Goal: Transaction & Acquisition: Obtain resource

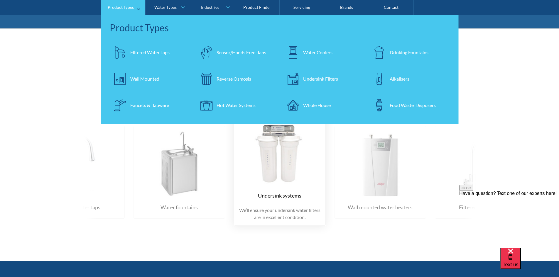
click at [318, 79] on div "Undersink Filters" at bounding box center [320, 78] width 35 height 7
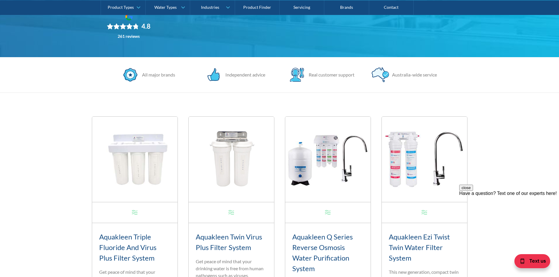
scroll to position [88, 0]
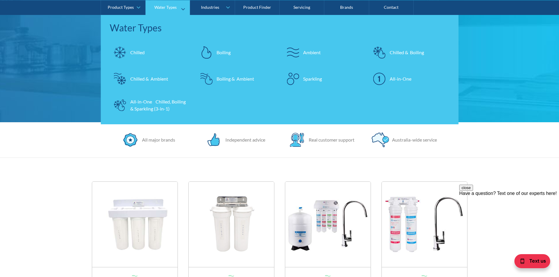
click at [136, 52] on div "Chilled" at bounding box center [137, 52] width 14 height 7
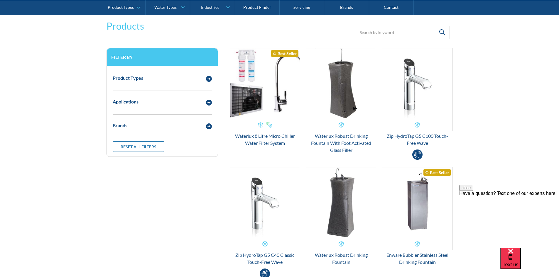
scroll to position [117, 0]
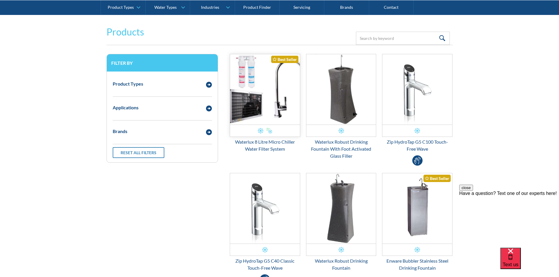
click at [254, 80] on img "Email Form 3" at bounding box center [265, 89] width 70 height 70
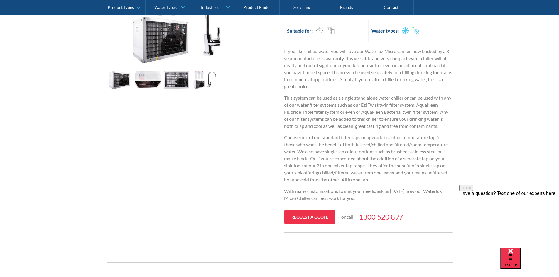
scroll to position [117, 0]
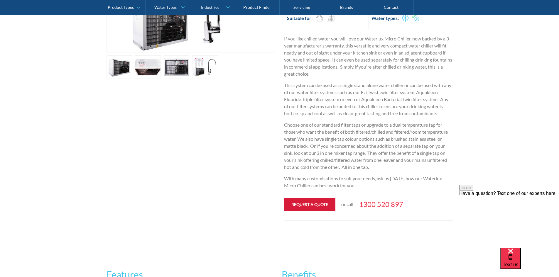
click at [309, 206] on link "Request a quote" at bounding box center [309, 204] width 51 height 13
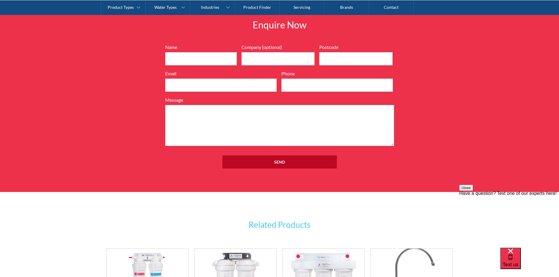
scroll to position [740, 0]
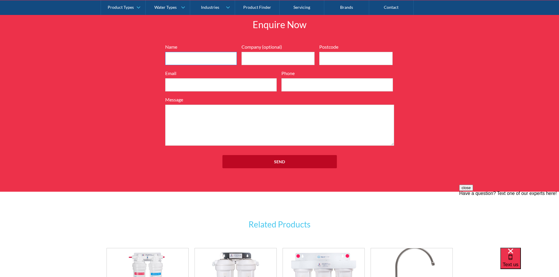
click at [177, 58] on input "Name" at bounding box center [201, 58] width 72 height 13
type input "Kate Edson"
type input "Raine & Horne Newtown"
type input "2042"
click at [193, 87] on input "Email" at bounding box center [221, 84] width 112 height 13
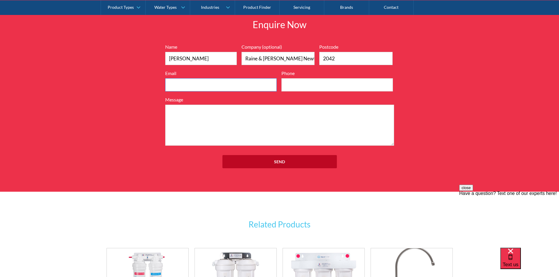
type input "kate.edson@newtown.rh.com.au"
click at [309, 83] on input "Phone" at bounding box center [338, 84] width 112 height 13
type input "0402176917"
click at [218, 122] on textarea "Message" at bounding box center [279, 125] width 229 height 41
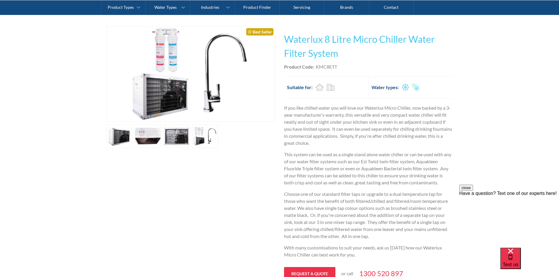
scroll to position [36, 0]
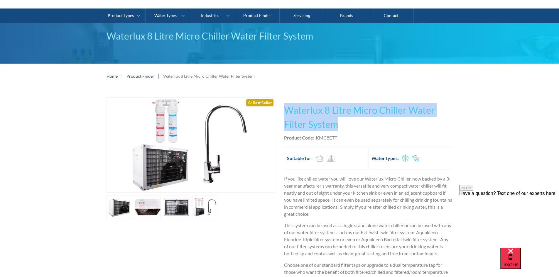
drag, startPoint x: 341, startPoint y: 126, endPoint x: 285, endPoint y: 112, distance: 57.2
click at [286, 112] on h1 "Waterlux 8 Litre Micro Chiller Water Filter System" at bounding box center [368, 117] width 169 height 28
copy h1 "Waterlux 8 Litre Micro Chiller Water Filter System"
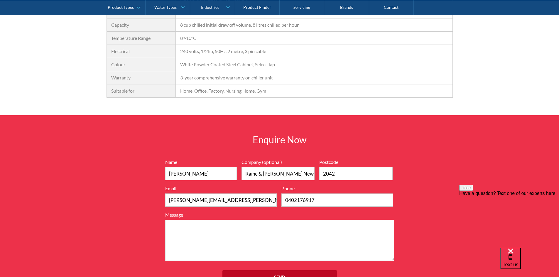
scroll to position [740, 0]
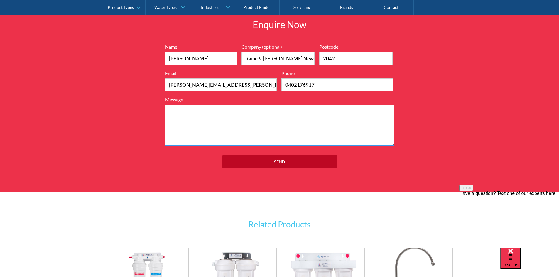
click at [193, 111] on textarea "Message" at bounding box center [279, 125] width 229 height 41
paste textarea "Waterlux 8 Litre Micro Chiller Water Filter System"
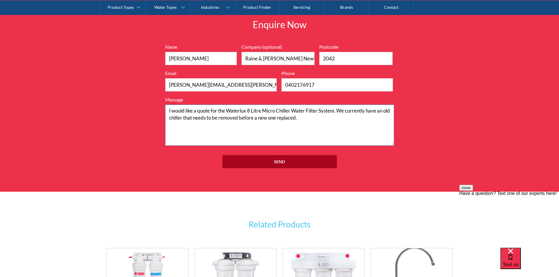
type textarea "I would like a quote for the Waterlux 8 Litre Micro Chiller Water Filter System…"
click at [281, 163] on input "Send" at bounding box center [280, 161] width 115 height 13
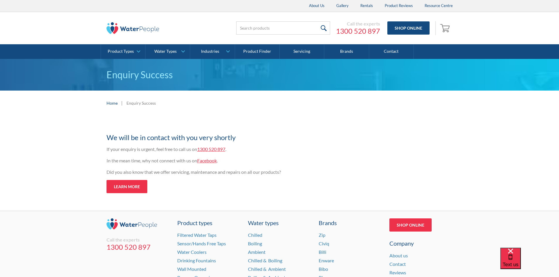
click at [64, 149] on div "Thank you for your enquiry We will be in contact with you very shortly If your …" at bounding box center [279, 167] width 559 height 90
